Goal: Entertainment & Leisure: Consume media (video, audio)

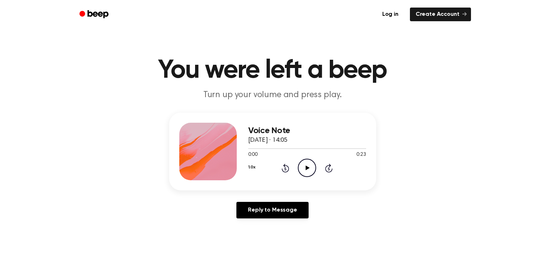
click at [309, 167] on icon "Play Audio" at bounding box center [307, 167] width 18 height 18
click at [285, 166] on icon "Rewind 5 seconds" at bounding box center [285, 167] width 8 height 9
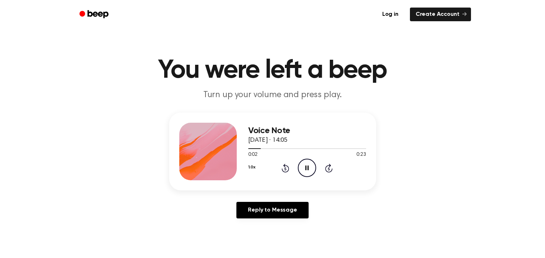
click at [305, 164] on icon "Pause Audio" at bounding box center [307, 167] width 18 height 18
click at [286, 164] on icon "Rewind 5 seconds" at bounding box center [285, 167] width 8 height 9
click at [280, 165] on div "1.0x Rewind 5 seconds Play Audio Skip 5 seconds" at bounding box center [307, 167] width 118 height 18
click at [282, 165] on icon "Rewind 5 seconds" at bounding box center [285, 167] width 8 height 9
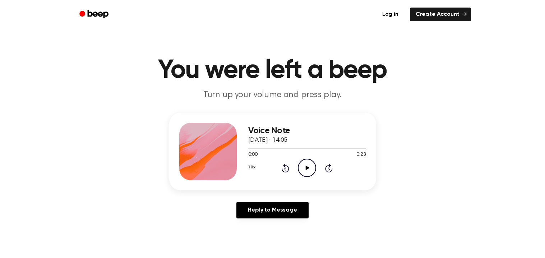
click at [305, 165] on icon "Play Audio" at bounding box center [307, 167] width 18 height 18
click at [305, 165] on icon "Pause Audio" at bounding box center [307, 167] width 18 height 18
click at [284, 164] on icon "Rewind 5 seconds" at bounding box center [285, 167] width 8 height 9
click at [304, 169] on icon "Play Audio" at bounding box center [307, 167] width 18 height 18
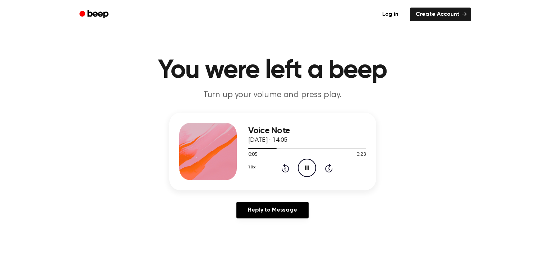
click at [304, 169] on icon "Pause Audio" at bounding box center [307, 167] width 18 height 18
click at [304, 169] on icon "Play Audio" at bounding box center [307, 167] width 18 height 18
click at [304, 169] on icon "Pause Audio" at bounding box center [307, 167] width 18 height 18
click at [304, 169] on icon "Play Audio" at bounding box center [307, 167] width 18 height 18
click at [304, 169] on icon "Pause Audio" at bounding box center [307, 167] width 18 height 18
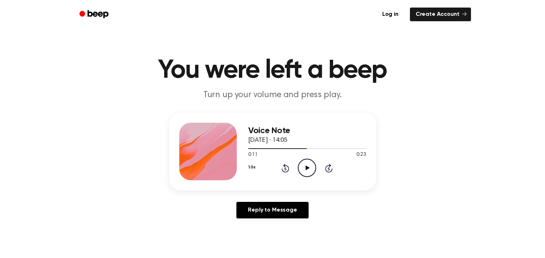
click at [286, 164] on icon "Rewind 5 seconds" at bounding box center [285, 167] width 8 height 9
click at [304, 163] on icon "Play Audio" at bounding box center [307, 167] width 18 height 18
click at [284, 166] on icon at bounding box center [286, 168] width 8 height 9
click at [306, 163] on icon "Play Audio" at bounding box center [307, 167] width 18 height 18
click at [284, 166] on icon "Rewind 5 seconds" at bounding box center [285, 167] width 8 height 9
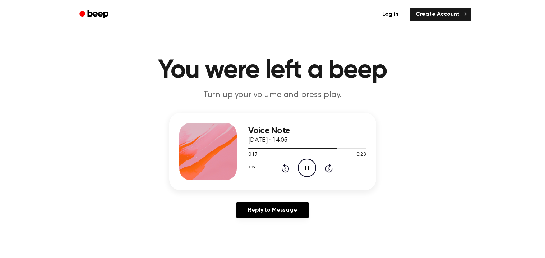
click at [285, 167] on icon "Rewind 5 seconds" at bounding box center [285, 167] width 8 height 9
click at [283, 168] on icon "Rewind 5 seconds" at bounding box center [285, 167] width 8 height 9
click at [284, 165] on icon at bounding box center [286, 168] width 8 height 9
click at [284, 167] on icon "Rewind 5 seconds" at bounding box center [285, 167] width 8 height 9
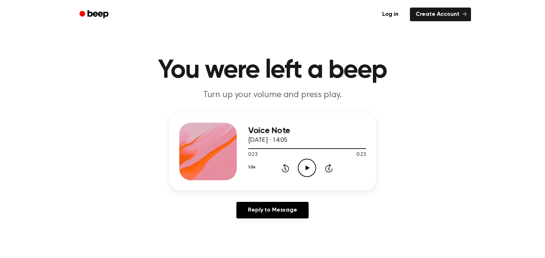
click at [302, 162] on icon "Play Audio" at bounding box center [307, 167] width 18 height 18
click at [282, 167] on icon "Rewind 5 seconds" at bounding box center [285, 167] width 8 height 9
click at [309, 165] on icon "Play Audio" at bounding box center [307, 167] width 18 height 18
click at [285, 165] on icon at bounding box center [286, 168] width 8 height 9
click at [306, 164] on icon "Play Audio" at bounding box center [307, 167] width 18 height 18
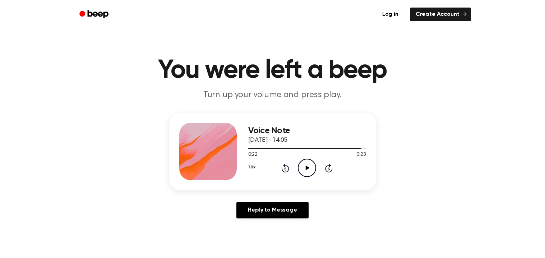
click at [287, 167] on icon "Rewind 5 seconds" at bounding box center [285, 167] width 8 height 9
click at [303, 165] on icon "Play Audio" at bounding box center [307, 167] width 18 height 18
